Goal: Information Seeking & Learning: Learn about a topic

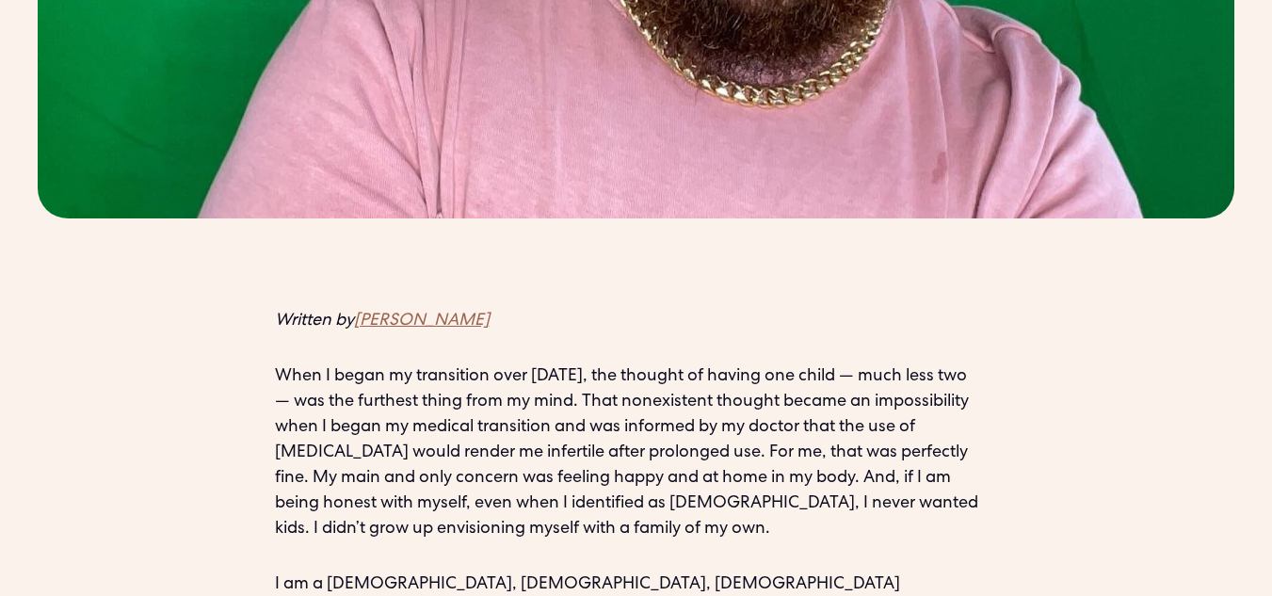
scroll to position [1318, 0]
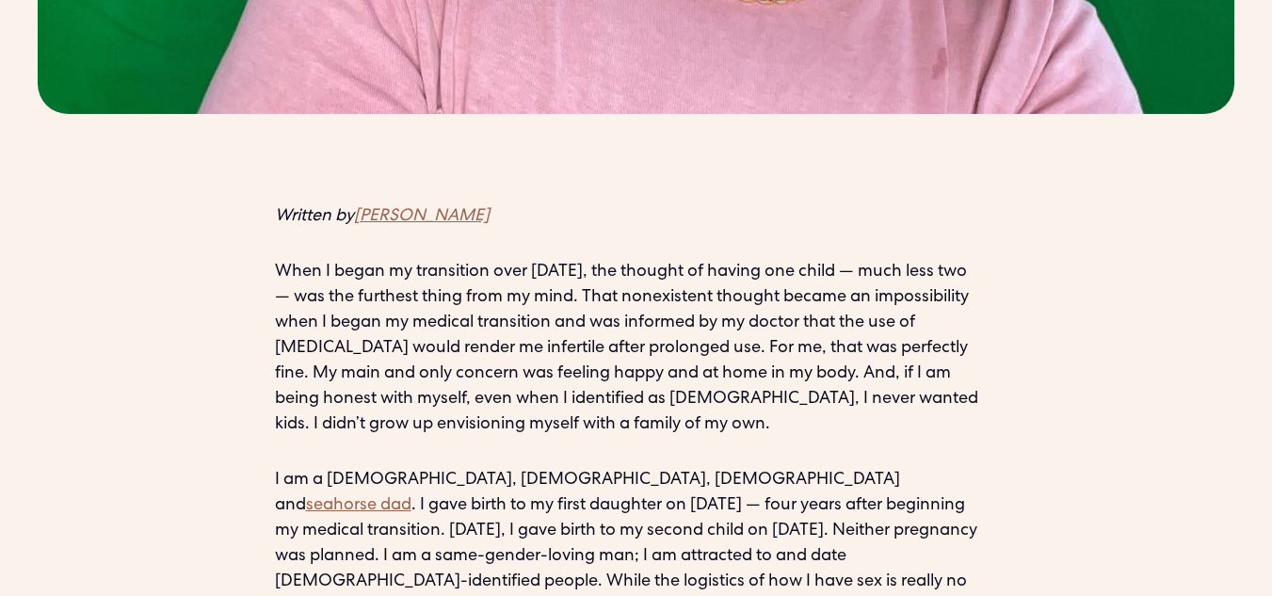
drag, startPoint x: 626, startPoint y: 401, endPoint x: 537, endPoint y: 432, distance: 93.8
click at [537, 468] on p "I am a Black, [DEMOGRAPHIC_DATA], [DEMOGRAPHIC_DATA] and seahorse dad . I gave …" at bounding box center [636, 557] width 723 height 178
click at [490, 486] on p "I am a Black, [DEMOGRAPHIC_DATA], [DEMOGRAPHIC_DATA] and seahorse dad . I gave …" at bounding box center [636, 557] width 723 height 178
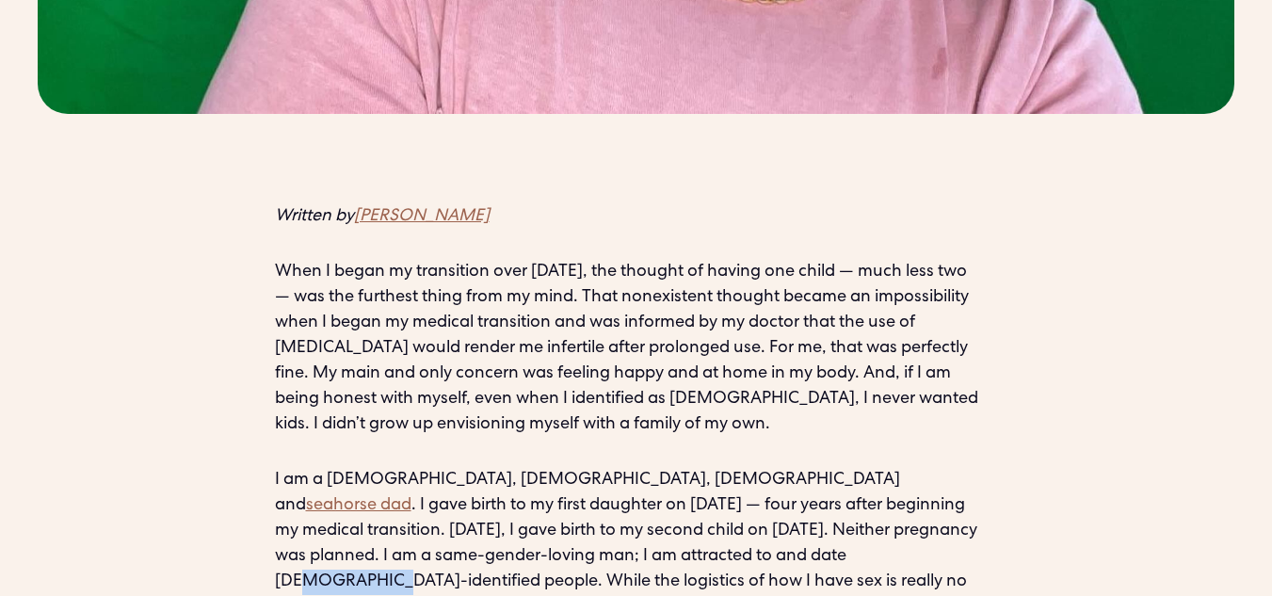
click at [490, 486] on p "I am a Black, [DEMOGRAPHIC_DATA], [DEMOGRAPHIC_DATA] and seahorse dad . I gave …" at bounding box center [636, 557] width 723 height 178
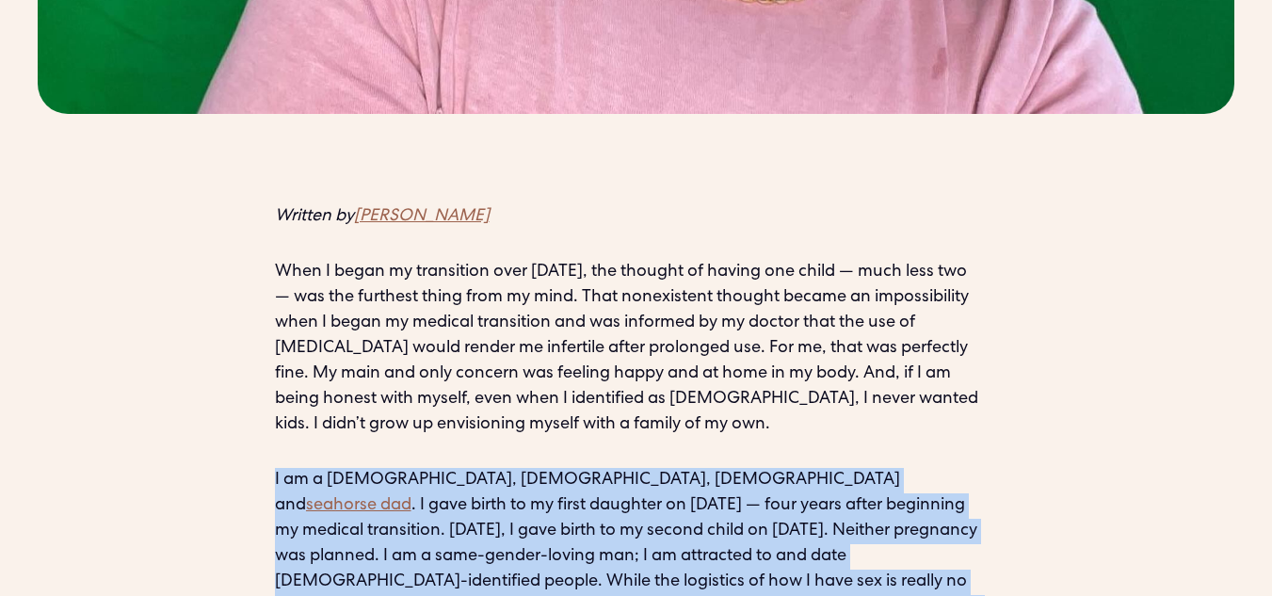
click at [490, 486] on p "I am a Black, [DEMOGRAPHIC_DATA], [DEMOGRAPHIC_DATA] and seahorse dad . I gave …" at bounding box center [636, 557] width 723 height 178
click at [496, 482] on p "I am a Black, [DEMOGRAPHIC_DATA], [DEMOGRAPHIC_DATA] and seahorse dad . I gave …" at bounding box center [636, 557] width 723 height 178
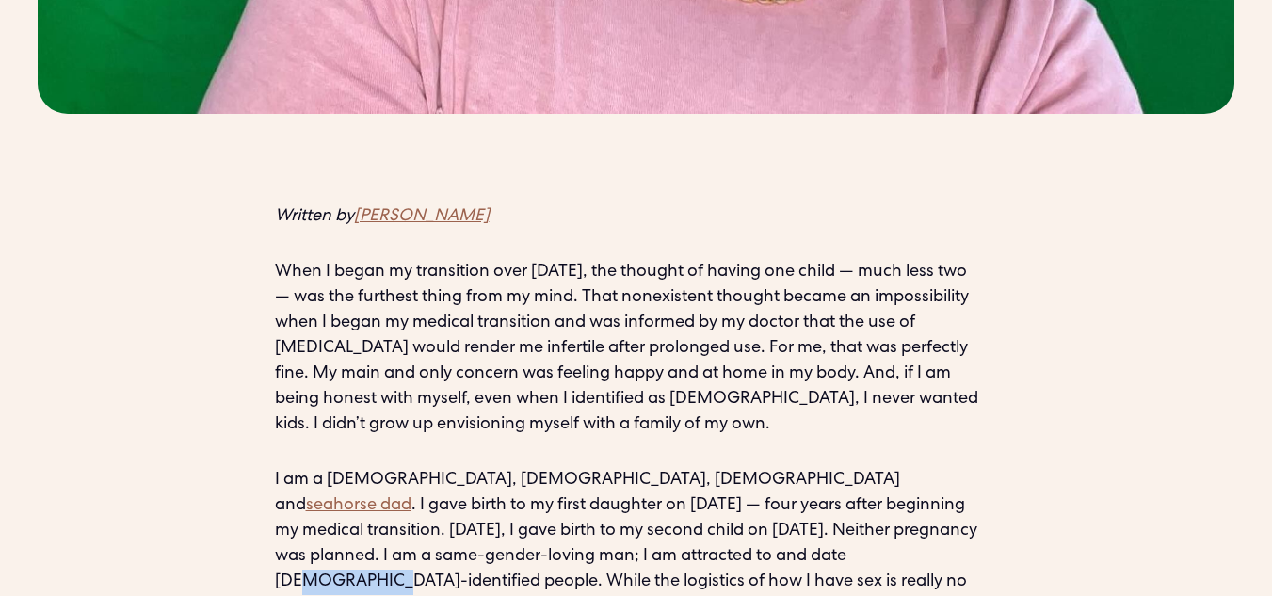
click at [496, 482] on p "I am a Black, [DEMOGRAPHIC_DATA], [DEMOGRAPHIC_DATA] and seahorse dad . I gave …" at bounding box center [636, 557] width 723 height 178
click at [490, 479] on p "I am a Black, [DEMOGRAPHIC_DATA], [DEMOGRAPHIC_DATA] and seahorse dad . I gave …" at bounding box center [636, 557] width 723 height 178
drag, startPoint x: 490, startPoint y: 479, endPoint x: 488, endPoint y: 470, distance: 9.6
click at [488, 470] on p "I am a Black, [DEMOGRAPHIC_DATA], [DEMOGRAPHIC_DATA] and seahorse dad . I gave …" at bounding box center [636, 557] width 723 height 178
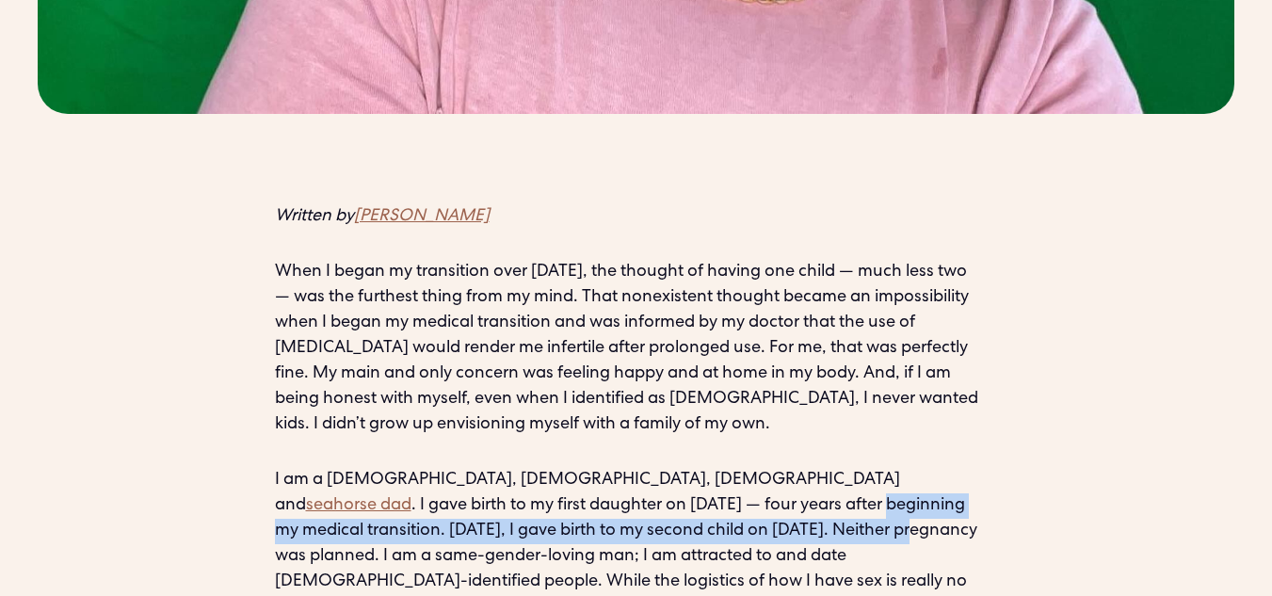
drag, startPoint x: 483, startPoint y: 447, endPoint x: 475, endPoint y: 424, distance: 24.7
click at [479, 468] on p "I am a Black, [DEMOGRAPHIC_DATA], [DEMOGRAPHIC_DATA] and seahorse dad . I gave …" at bounding box center [636, 557] width 723 height 178
click at [475, 468] on p "I am a Black, [DEMOGRAPHIC_DATA], [DEMOGRAPHIC_DATA] and seahorse dad . I gave …" at bounding box center [636, 557] width 723 height 178
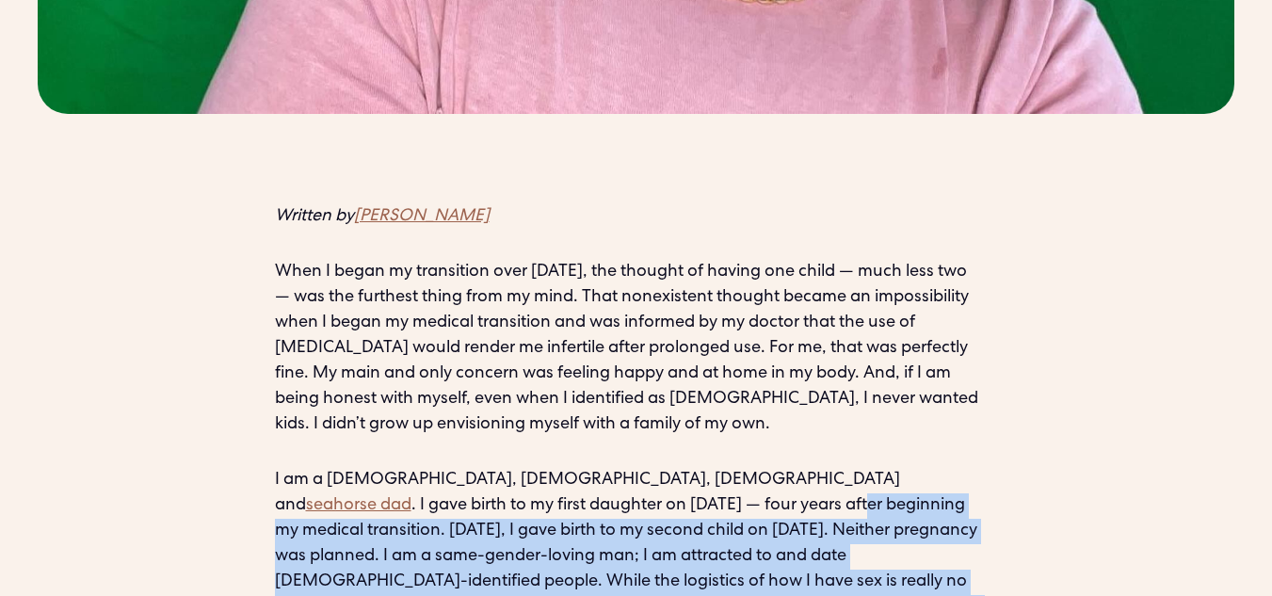
drag, startPoint x: 475, startPoint y: 424, endPoint x: 479, endPoint y: 533, distance: 109.2
click at [479, 539] on p "I am a Black, [DEMOGRAPHIC_DATA], [DEMOGRAPHIC_DATA] and seahorse dad . I gave …" at bounding box center [636, 557] width 723 height 178
click at [479, 530] on p "I am a Black, [DEMOGRAPHIC_DATA], [DEMOGRAPHIC_DATA] and seahorse dad . I gave …" at bounding box center [636, 557] width 723 height 178
click at [479, 528] on p "I am a Black, [DEMOGRAPHIC_DATA], [DEMOGRAPHIC_DATA] and seahorse dad . I gave …" at bounding box center [636, 557] width 723 height 178
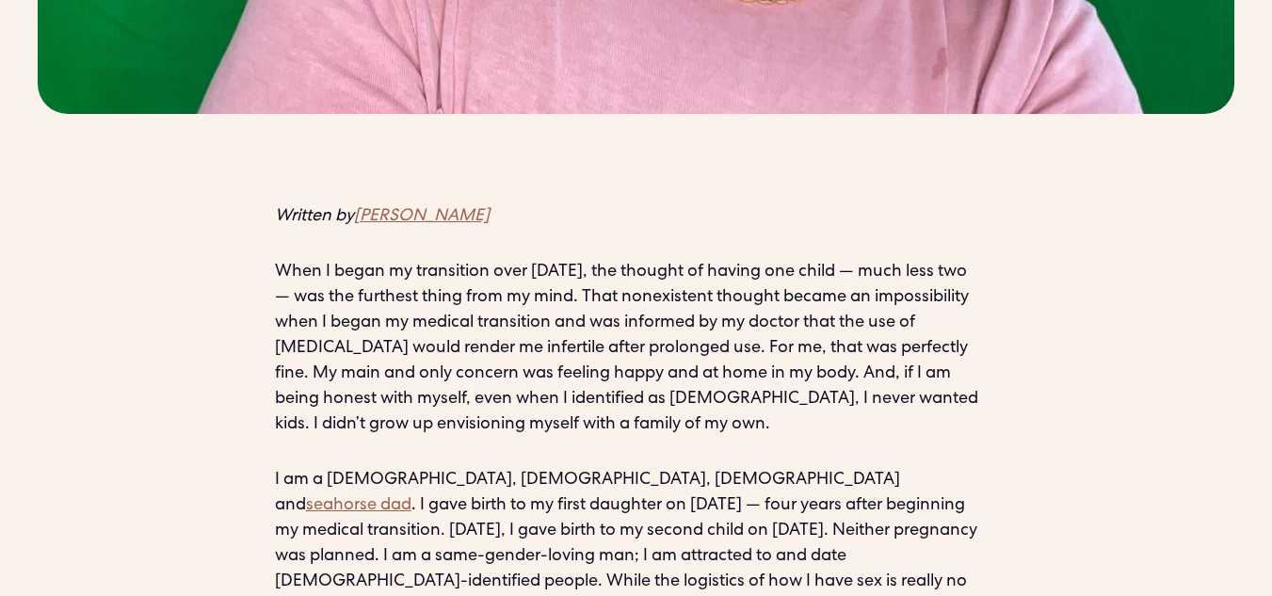
click at [479, 528] on p "I am a Black, [DEMOGRAPHIC_DATA], [DEMOGRAPHIC_DATA] and seahorse dad . I gave …" at bounding box center [636, 557] width 723 height 178
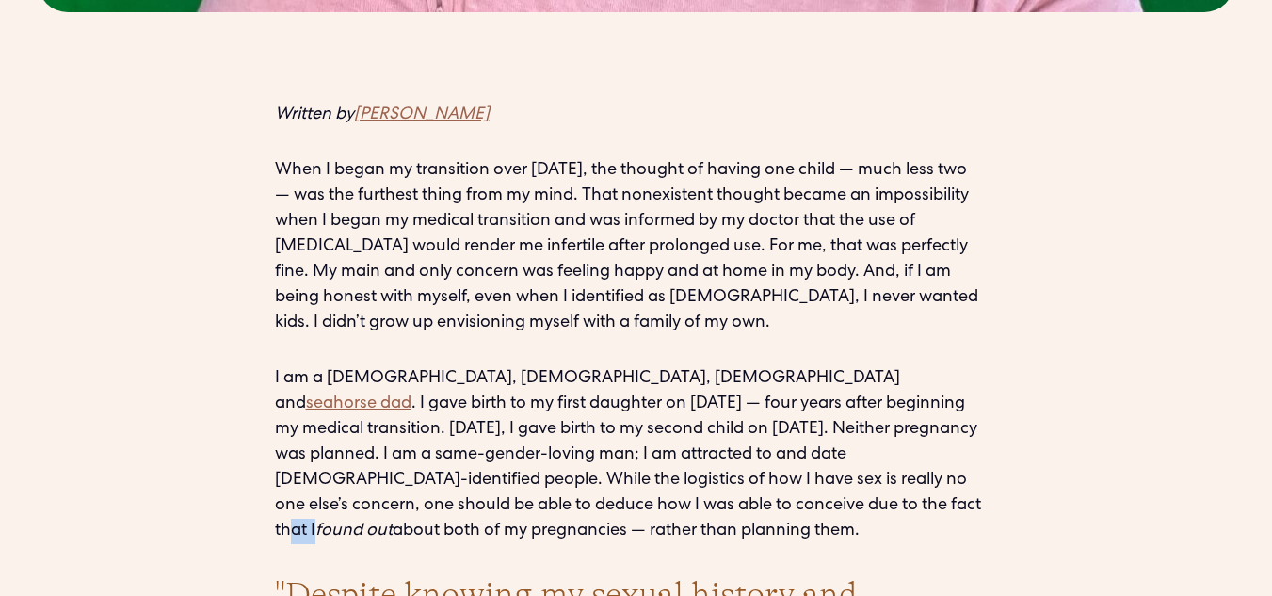
scroll to position [1694, 0]
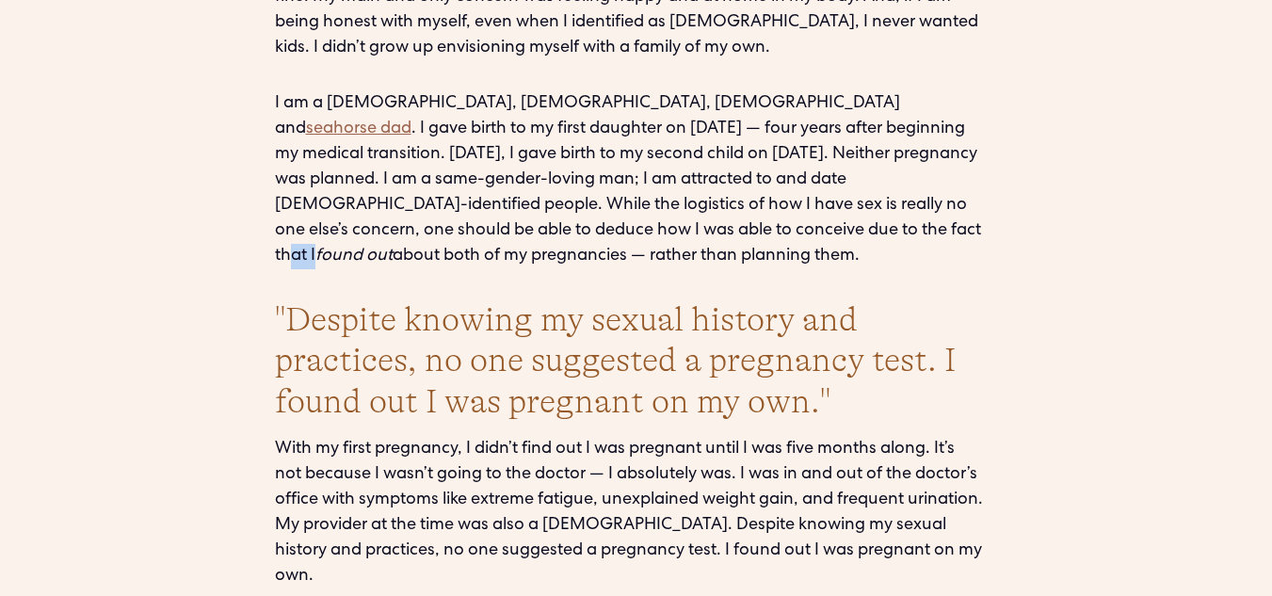
click at [517, 306] on h2 ""Despite knowing my sexual history and practices, no one suggested a pregnancy …" at bounding box center [636, 360] width 723 height 122
click at [632, 299] on h2 ""Despite knowing my sexual history and practices, no one suggested a pregnancy …" at bounding box center [636, 360] width 723 height 122
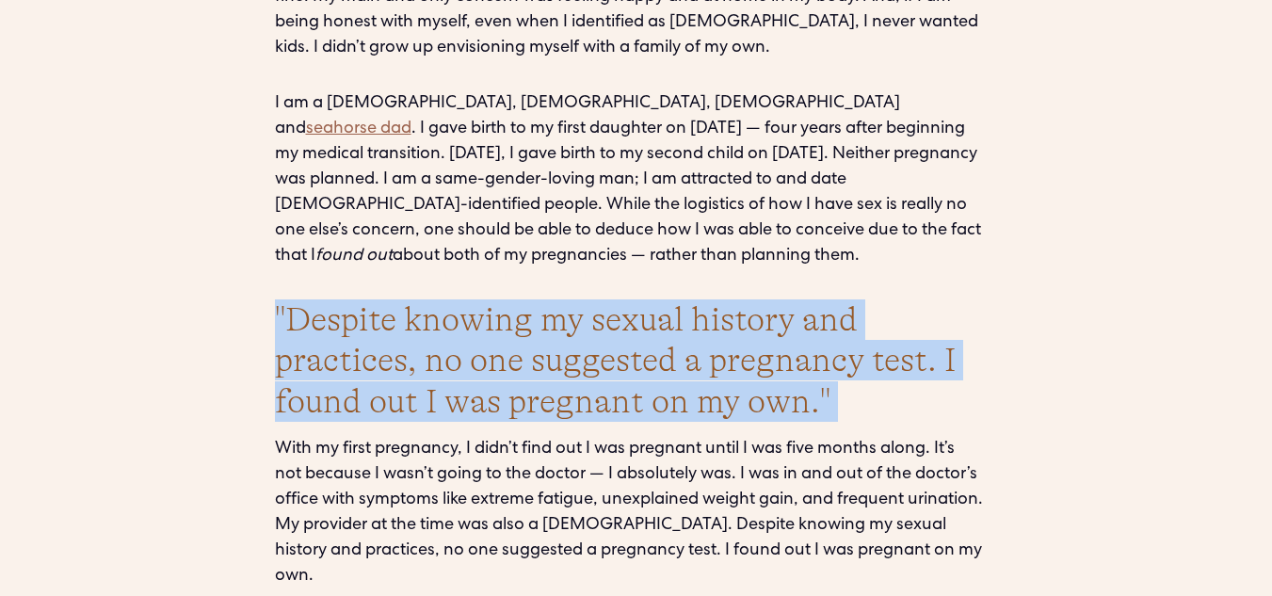
click at [632, 299] on h2 ""Despite knowing my sexual history and practices, no one suggested a pregnancy …" at bounding box center [636, 360] width 723 height 122
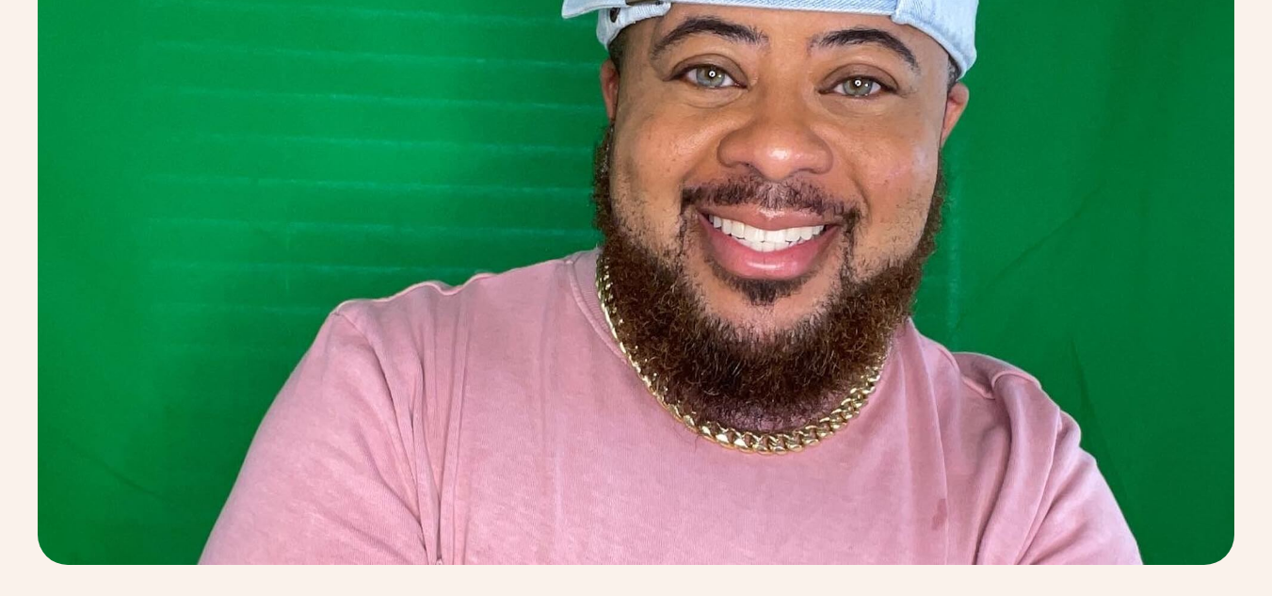
scroll to position [753, 0]
